Goal: Transaction & Acquisition: Purchase product/service

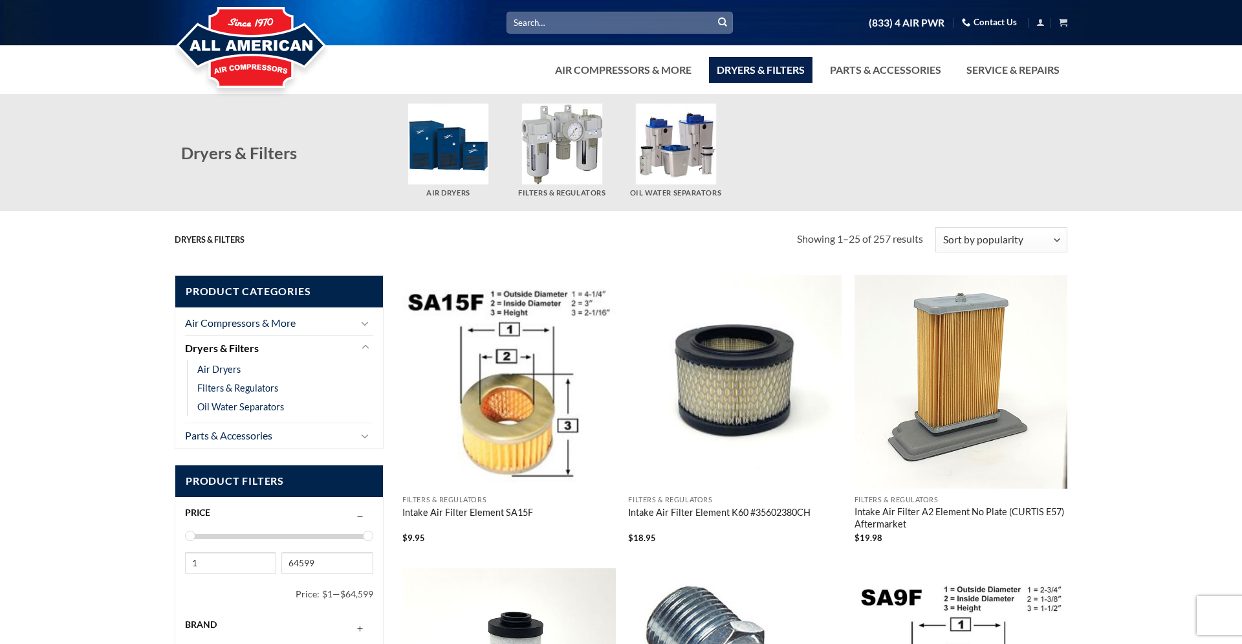
click at [620, 27] on input "Search for:" at bounding box center [619, 22] width 226 height 21
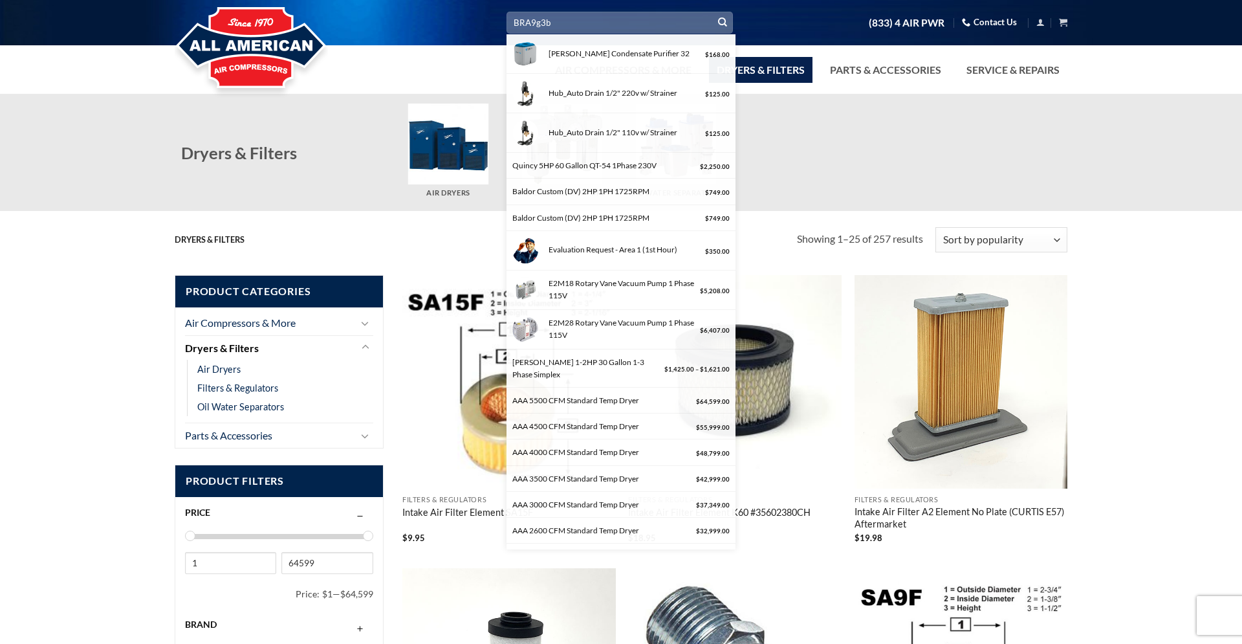
type input "BRA9g3b"
click at [713, 13] on button "Submit" at bounding box center [722, 22] width 19 height 19
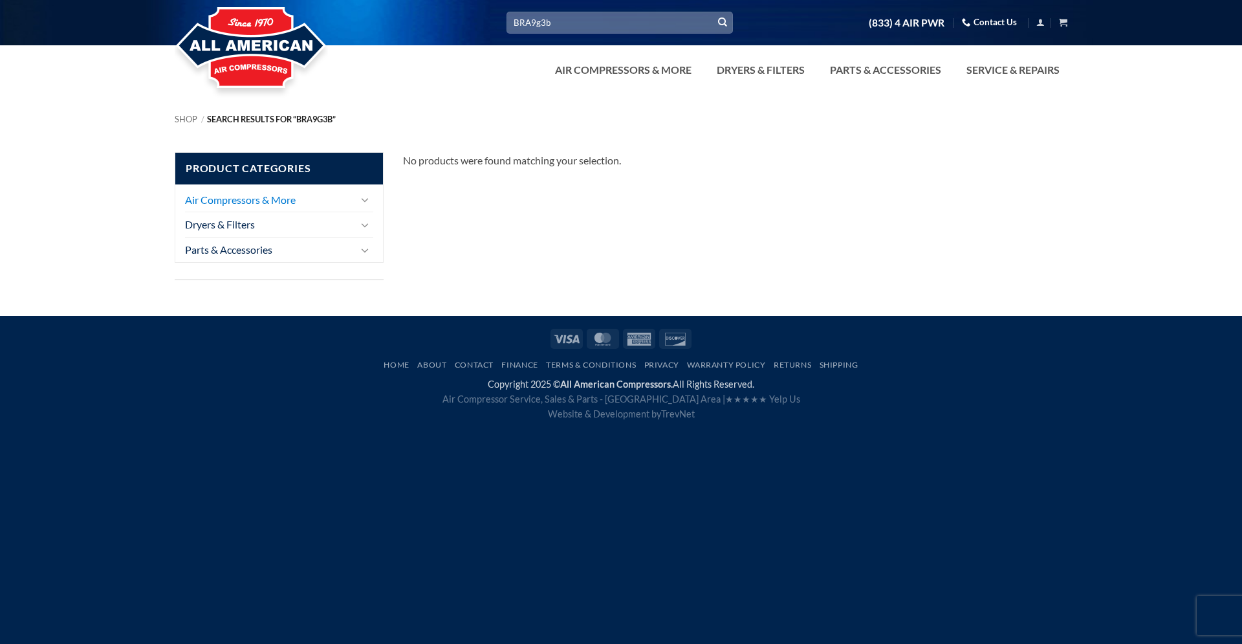
click at [286, 205] on link "Air Compressors & More" at bounding box center [269, 200] width 169 height 25
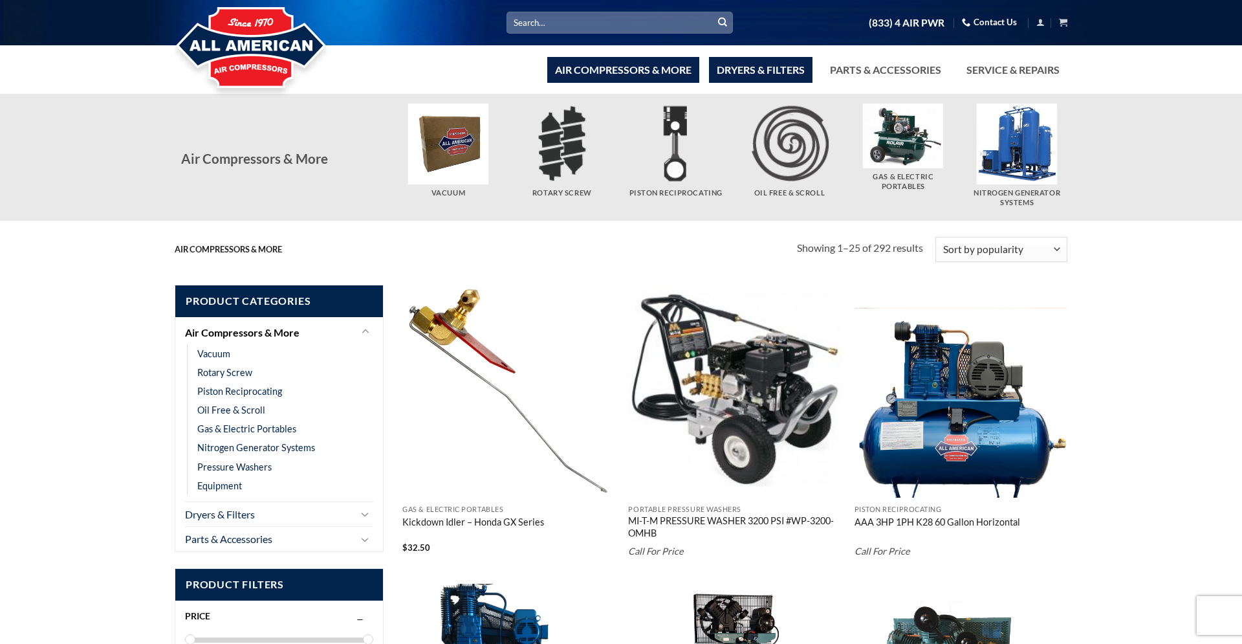
click at [779, 76] on link "Dryers & Filters" at bounding box center [760, 70] width 103 height 26
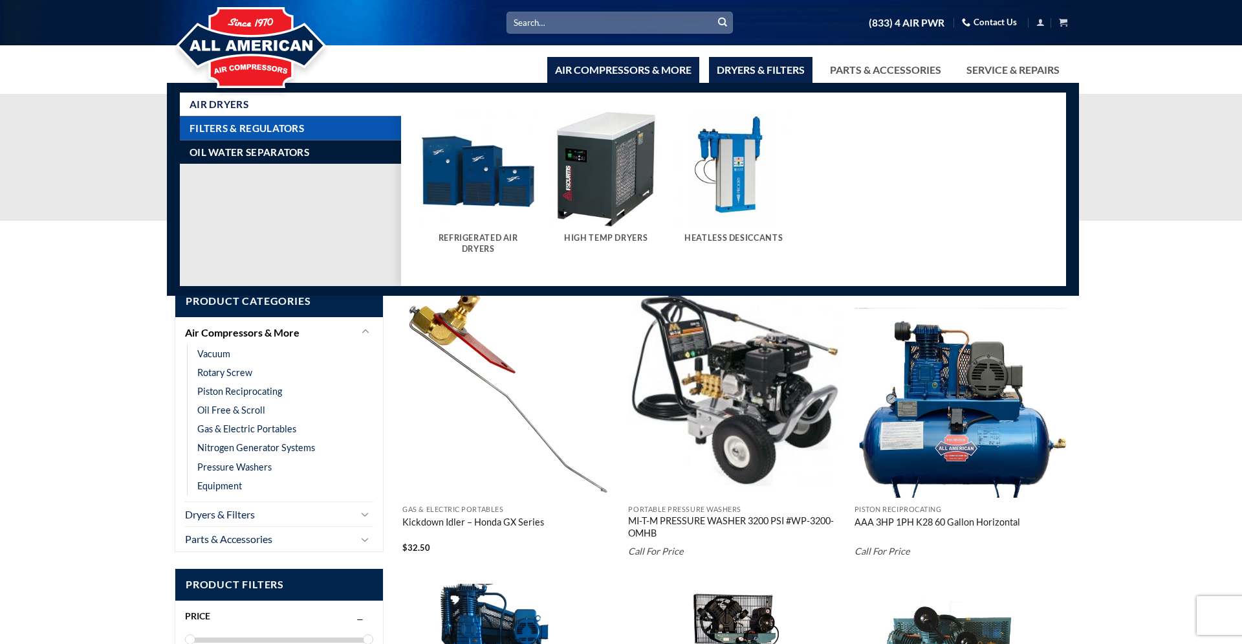
click at [221, 131] on span "Filters & Regulators" at bounding box center [247, 128] width 114 height 10
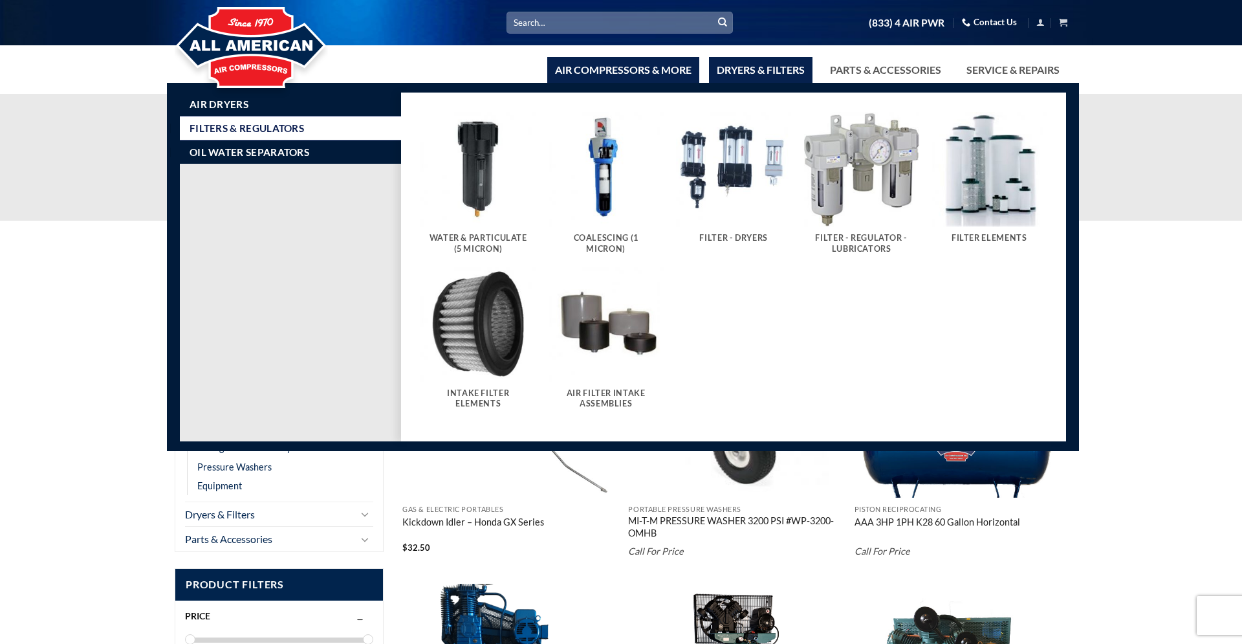
click at [466, 344] on img "Visit product category Intake Filter Elements" at bounding box center [477, 324] width 115 height 115
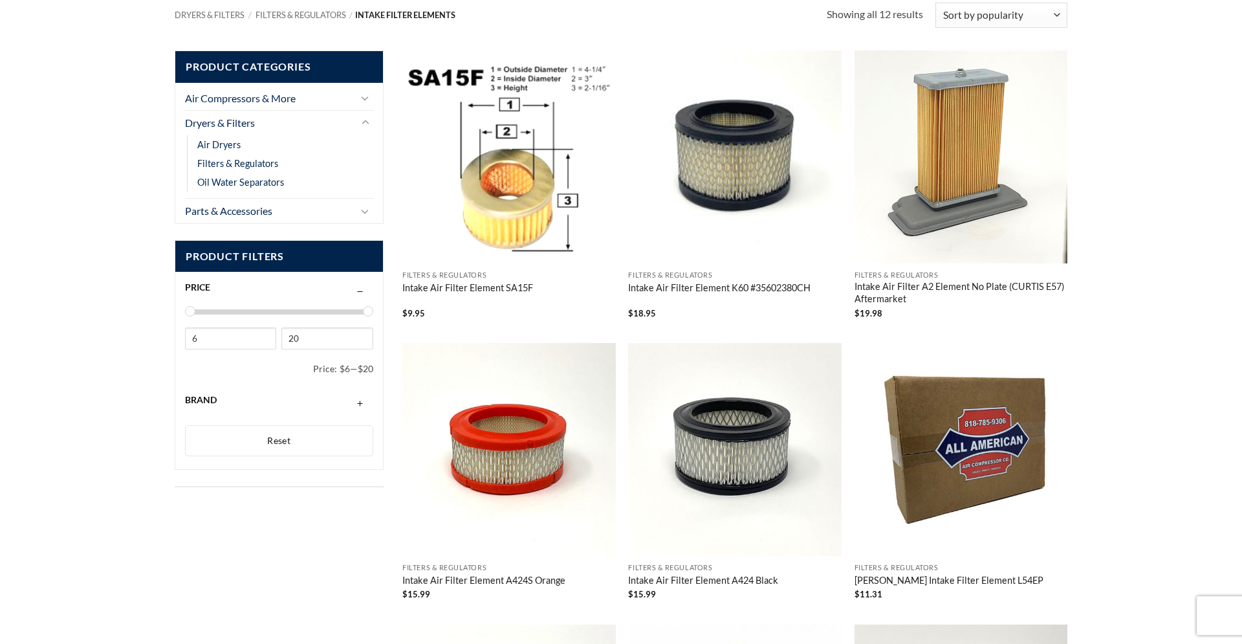
scroll to position [132, 0]
